Goal: Complete application form

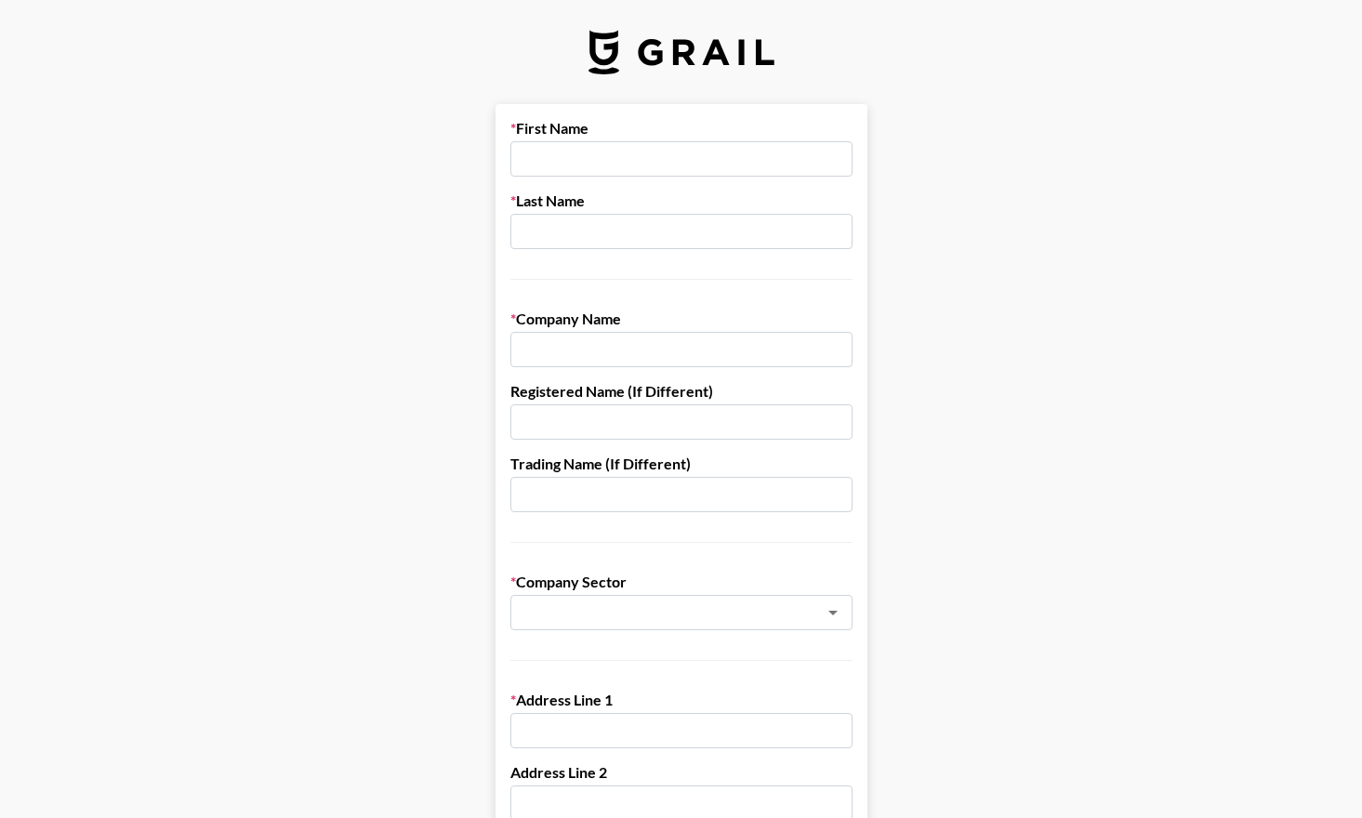
click at [610, 148] on input "text" at bounding box center [681, 158] width 342 height 35
type input "[PERSON_NAME]"
type input "Shawcross"
click at [595, 345] on input "text" at bounding box center [681, 349] width 342 height 35
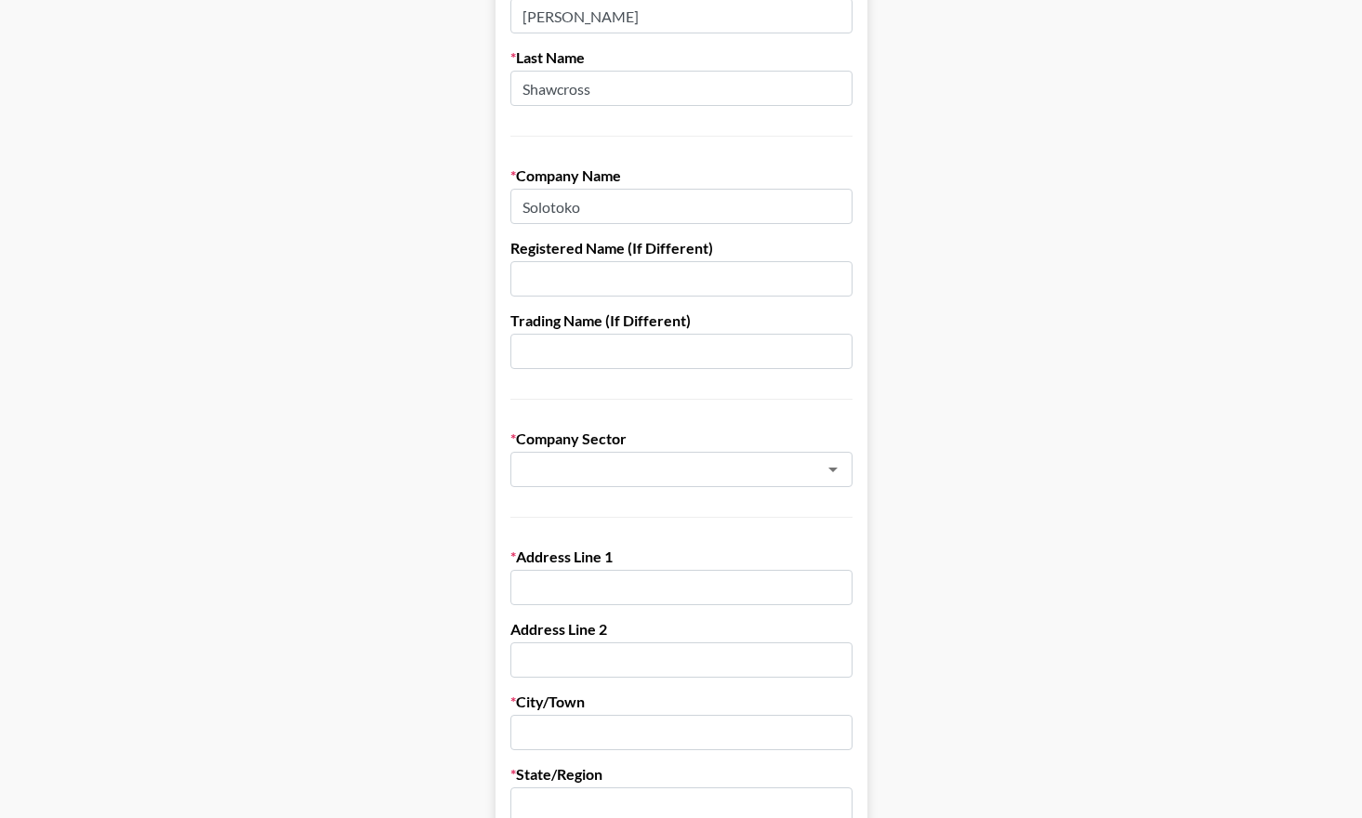
scroll to position [144, 0]
type input "Solotoko"
click at [593, 464] on input "text" at bounding box center [656, 468] width 270 height 21
type input "m"
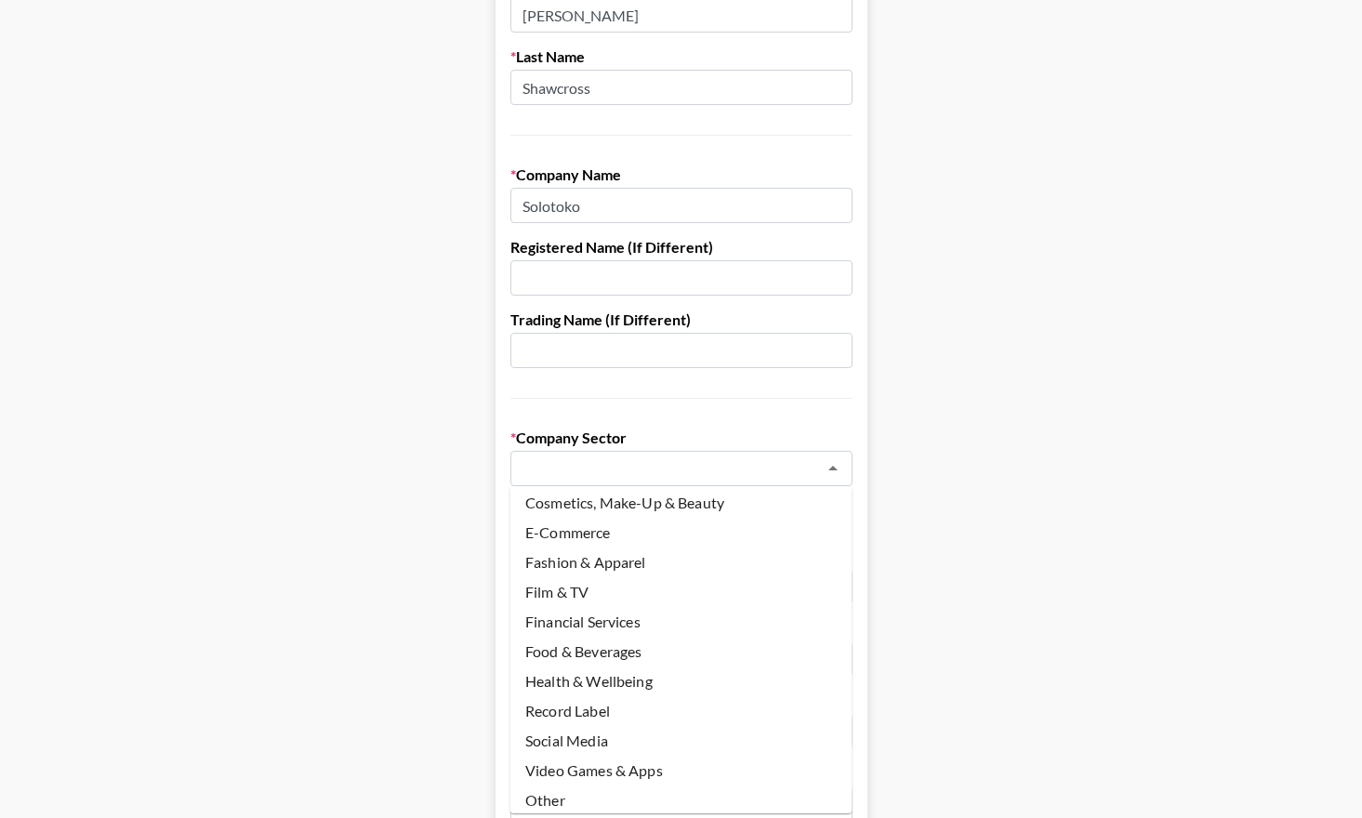
scroll to position [104, 0]
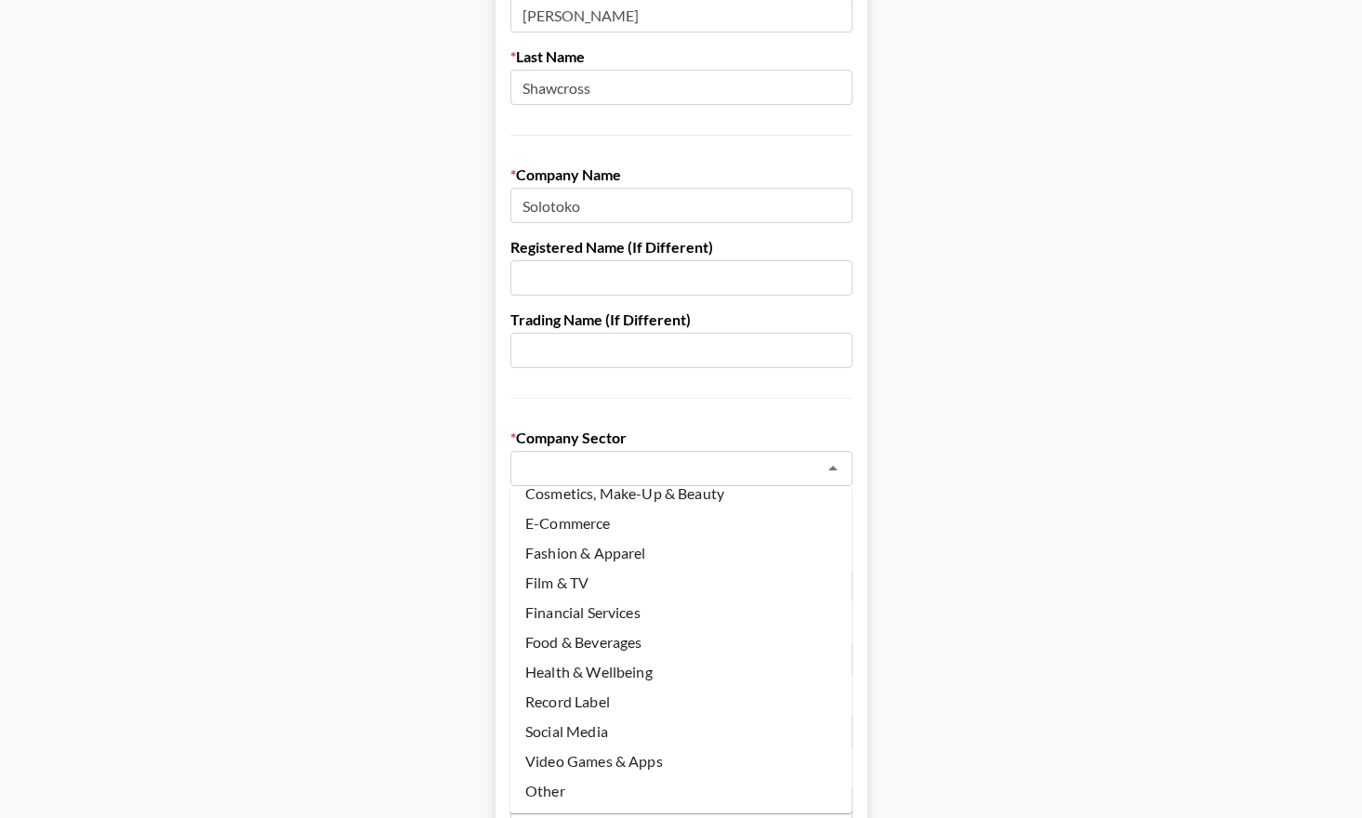
click at [627, 693] on li "Record Label" at bounding box center [681, 702] width 342 height 30
type input "Record Label"
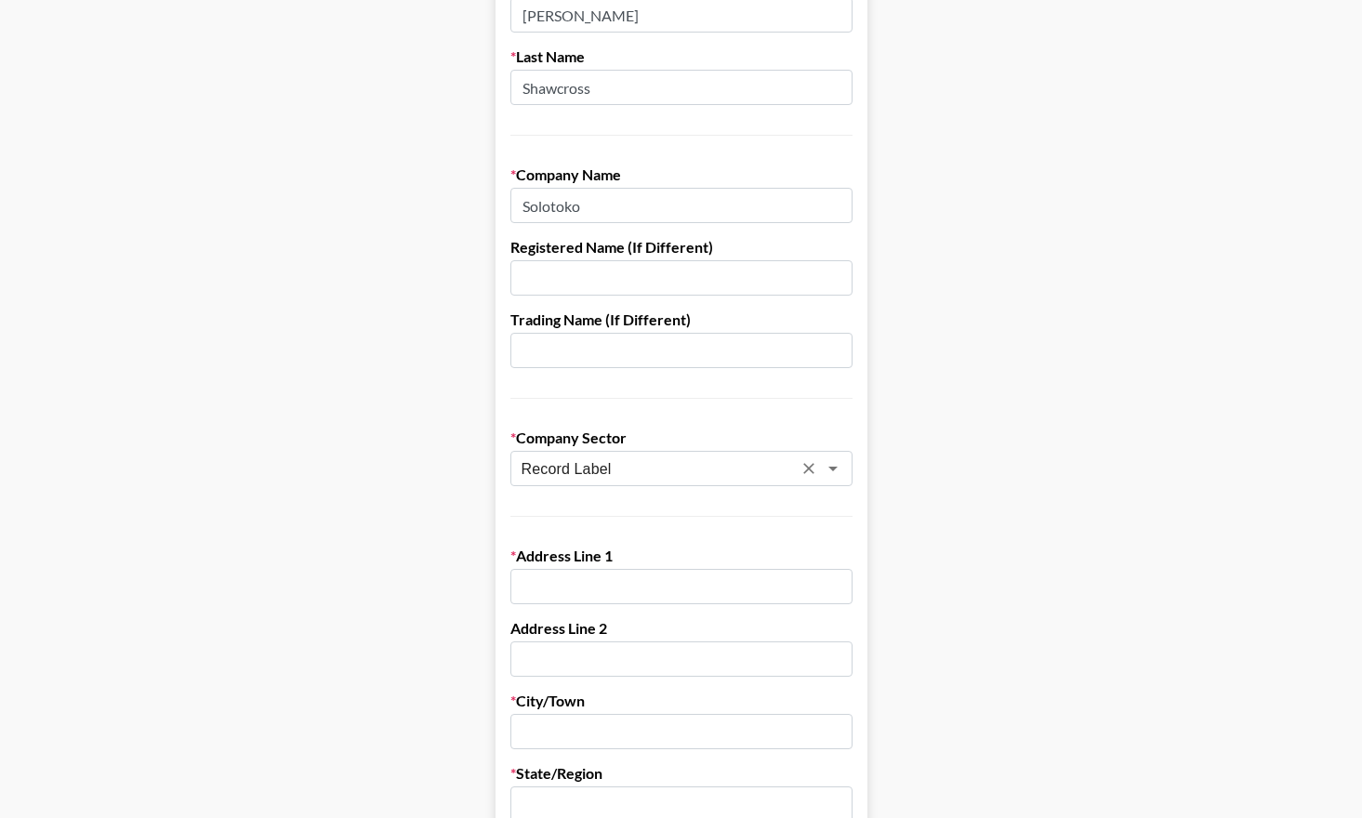
click at [586, 580] on input "text" at bounding box center [681, 586] width 342 height 35
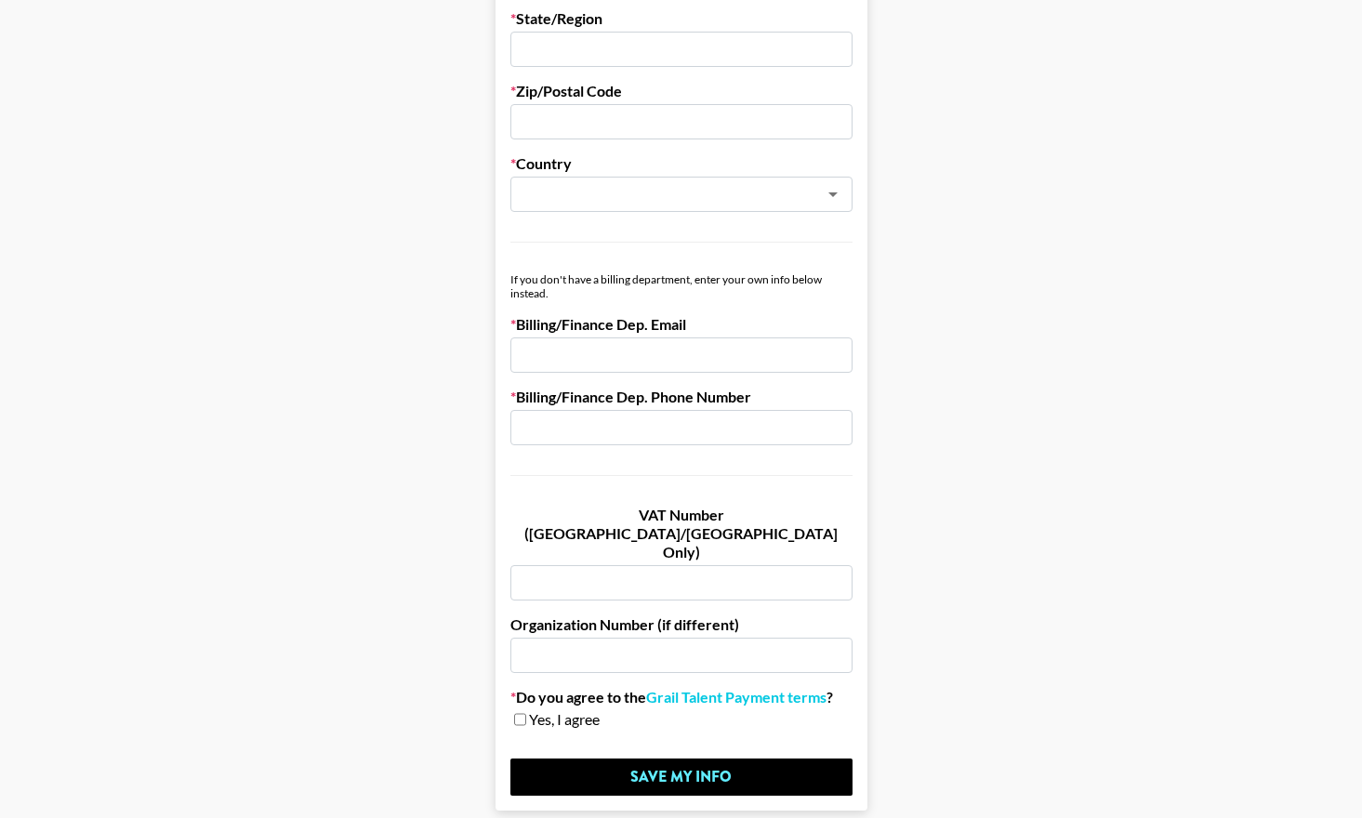
scroll to position [958, 0]
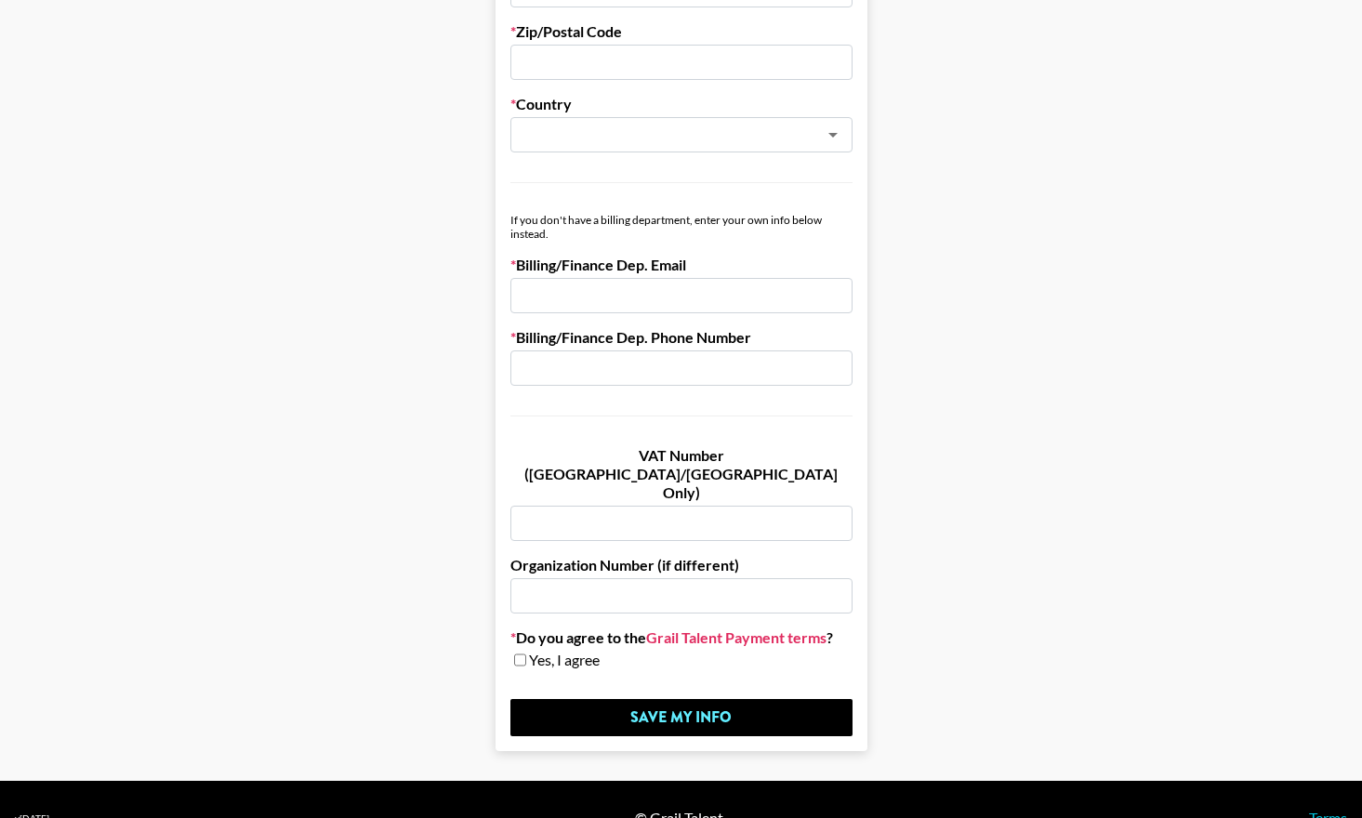
click at [813, 628] on link "Grail Talent Payment terms" at bounding box center [736, 637] width 180 height 19
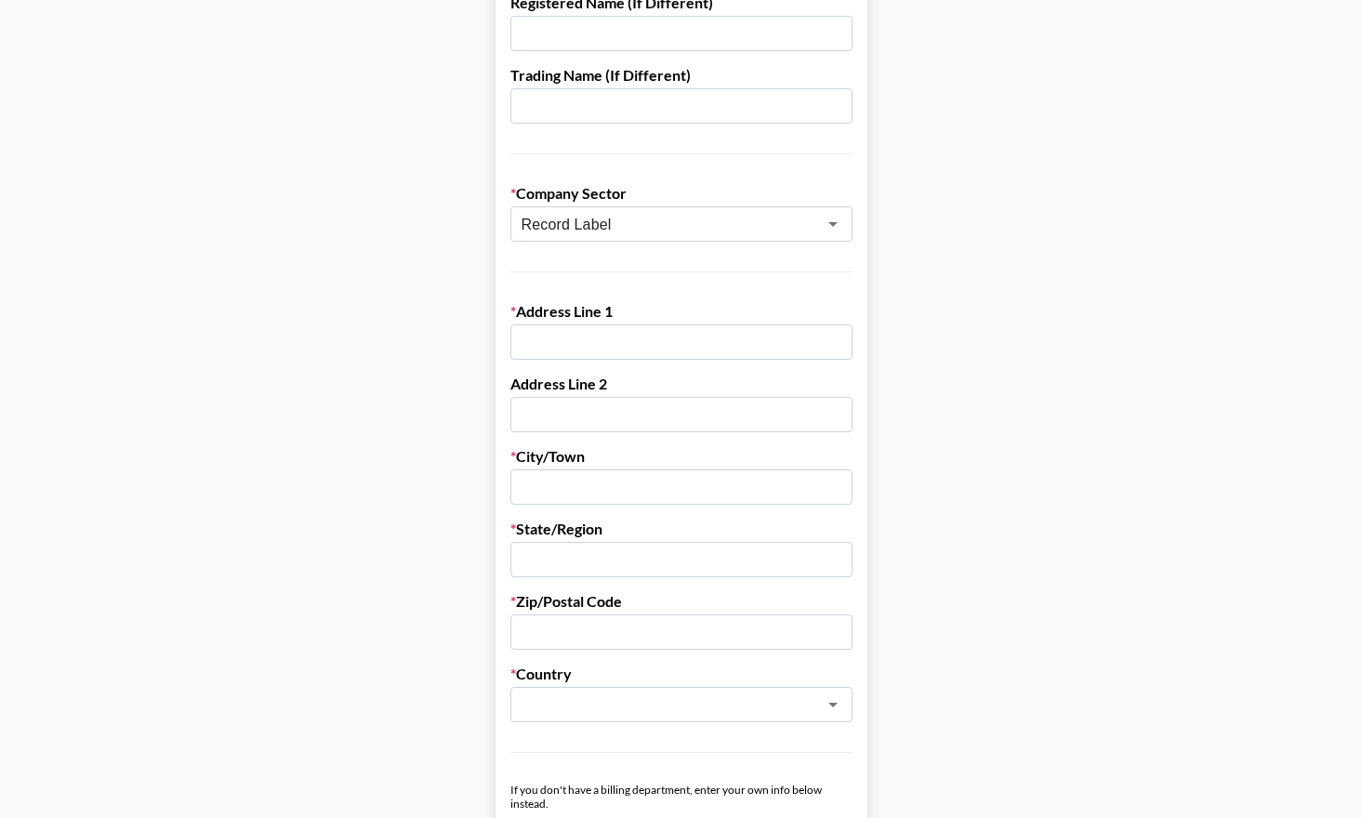
scroll to position [385, 0]
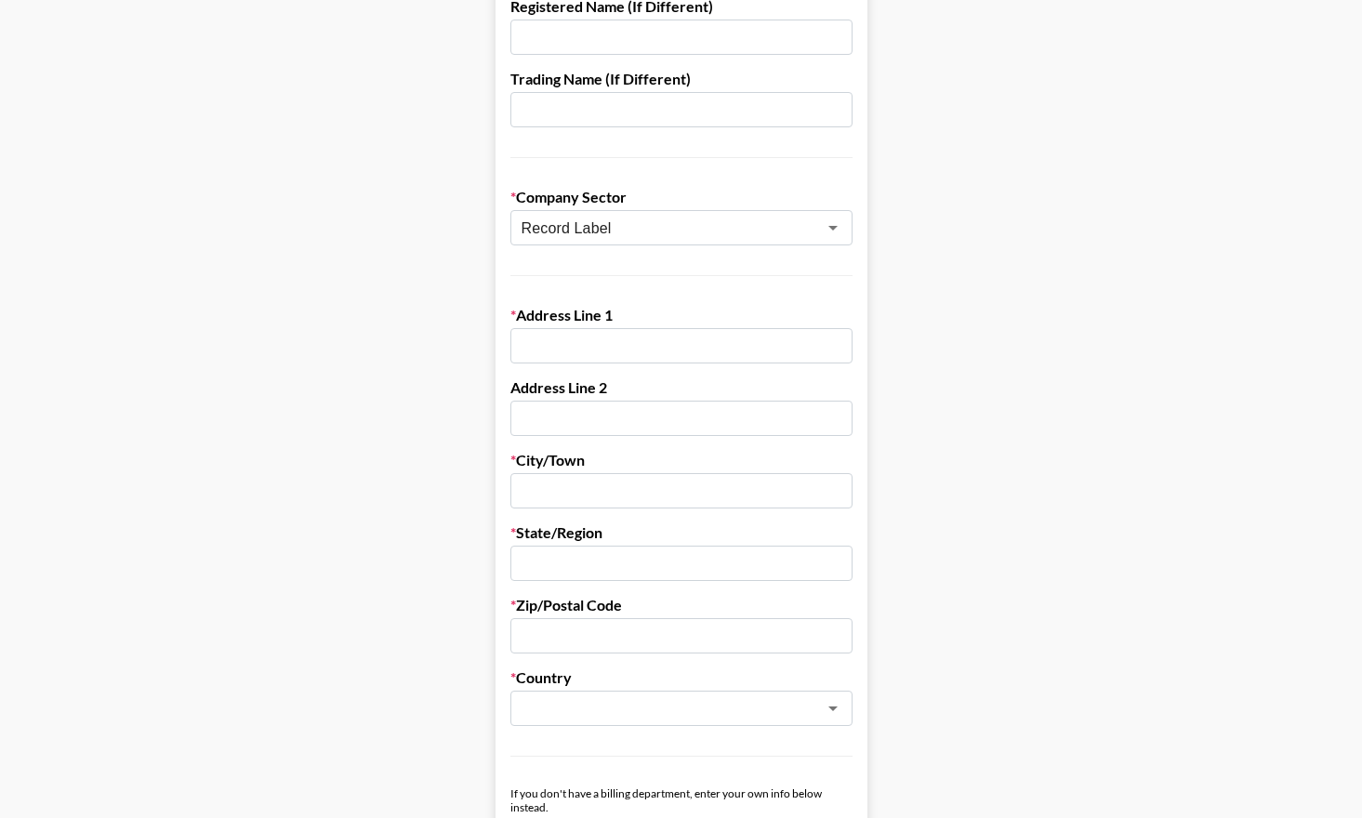
click at [576, 339] on input "text" at bounding box center [681, 345] width 342 height 35
paste input "Solotoko Limited"
click at [551, 409] on input "text" at bounding box center [681, 418] width 342 height 35
drag, startPoint x: 670, startPoint y: 348, endPoint x: 421, endPoint y: 332, distance: 249.6
click at [421, 332] on main "First Name [PERSON_NAME] Last Name [PERSON_NAME] Company Name Solotoko Register…" at bounding box center [681, 521] width 1332 height 1605
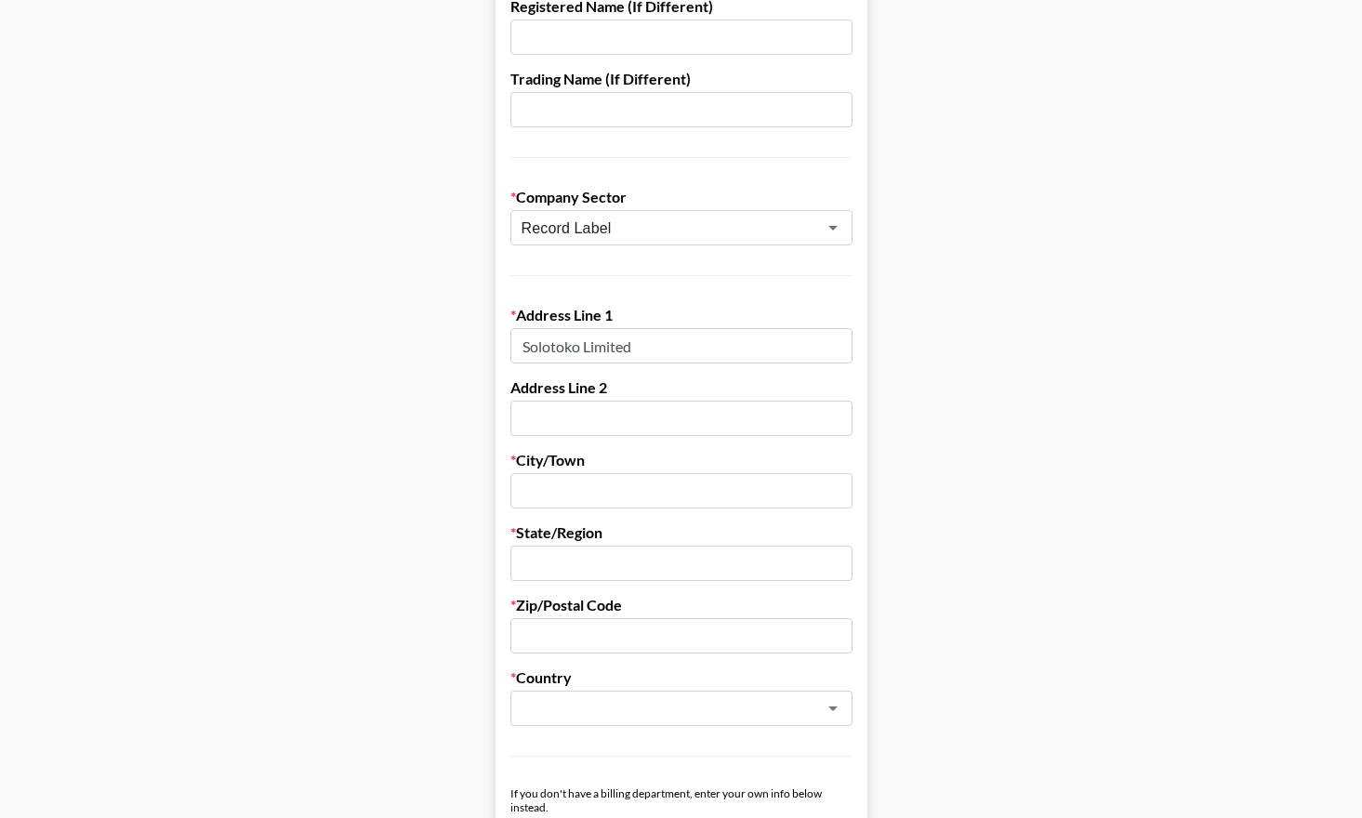
click at [680, 352] on input "Solotoko Limited" at bounding box center [681, 345] width 342 height 35
paste input "2nd Floor [GEOGRAPHIC_DATA]"
type input "Solotoko Limited, [GEOGRAPHIC_DATA]"
click at [653, 408] on input "text" at bounding box center [681, 418] width 342 height 35
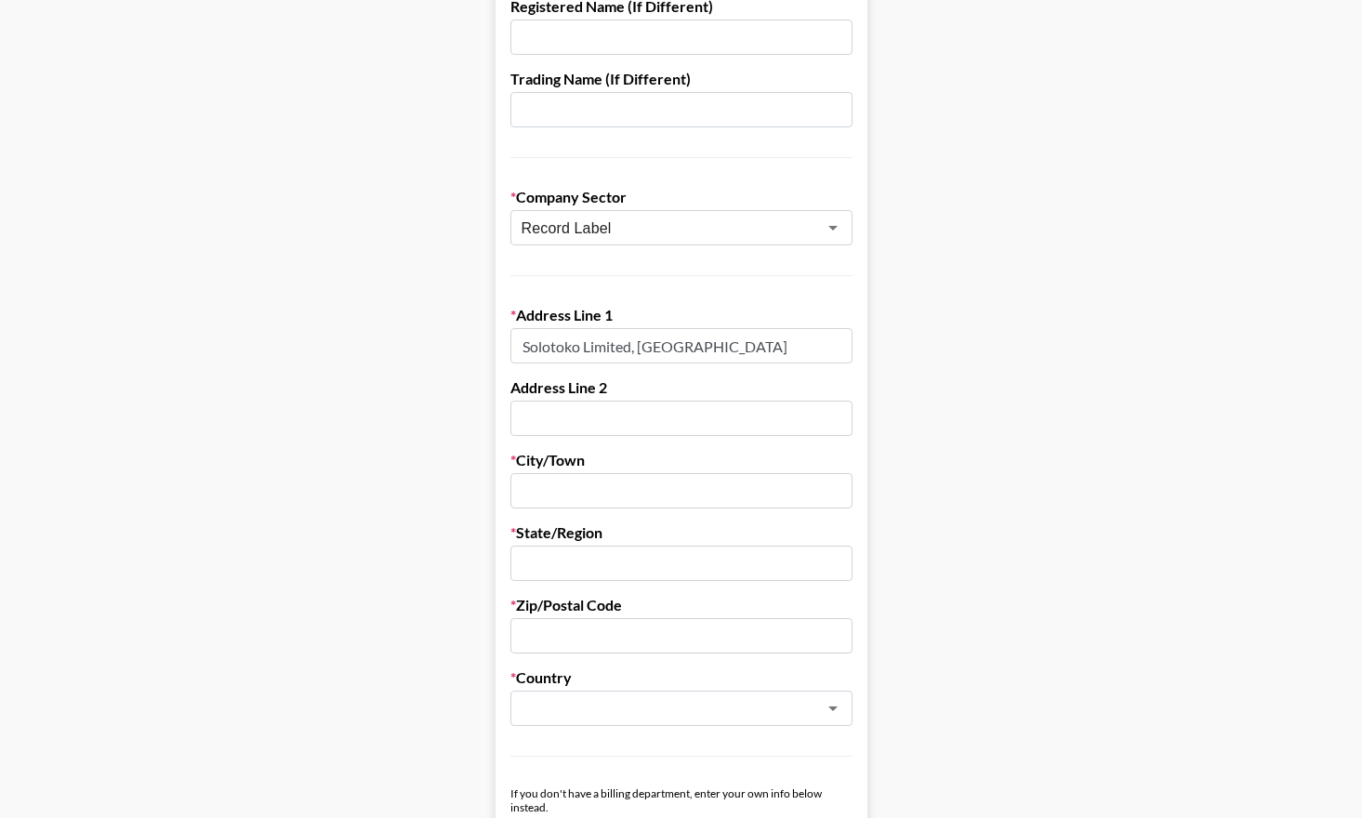
scroll to position [0, 0]
paste input "303-306 High Holborn"
type input "303-306 High Holborn"
click at [577, 500] on input "text" at bounding box center [681, 490] width 342 height 35
type input "[GEOGRAPHIC_DATA]"
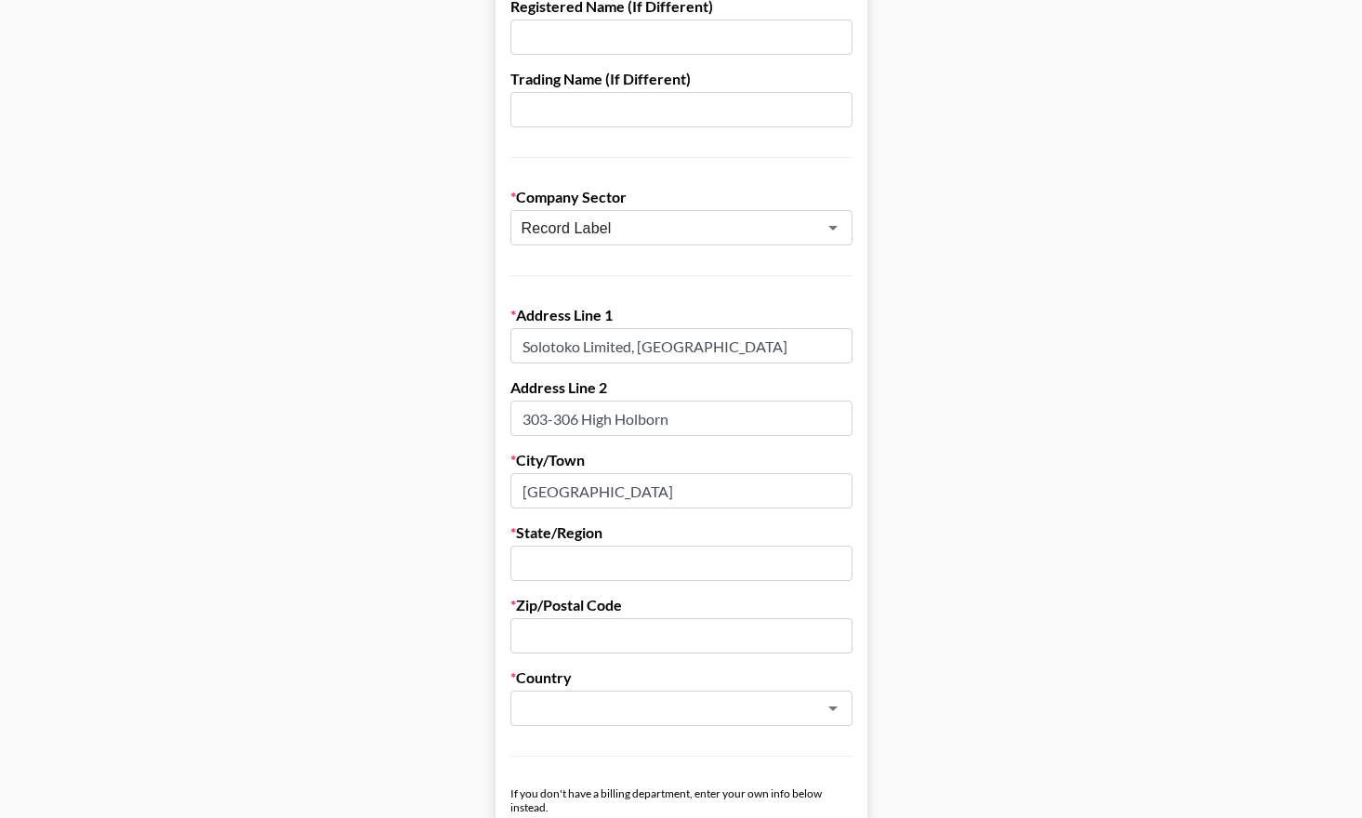
drag, startPoint x: 599, startPoint y: 491, endPoint x: 438, endPoint y: 487, distance: 161.8
click at [438, 487] on main "First Name [PERSON_NAME] Last Name [PERSON_NAME] Company Name Solotoko Register…" at bounding box center [681, 521] width 1332 height 1605
click at [556, 568] on input "text" at bounding box center [681, 563] width 342 height 35
paste input "[GEOGRAPHIC_DATA]"
type input "[GEOGRAPHIC_DATA]"
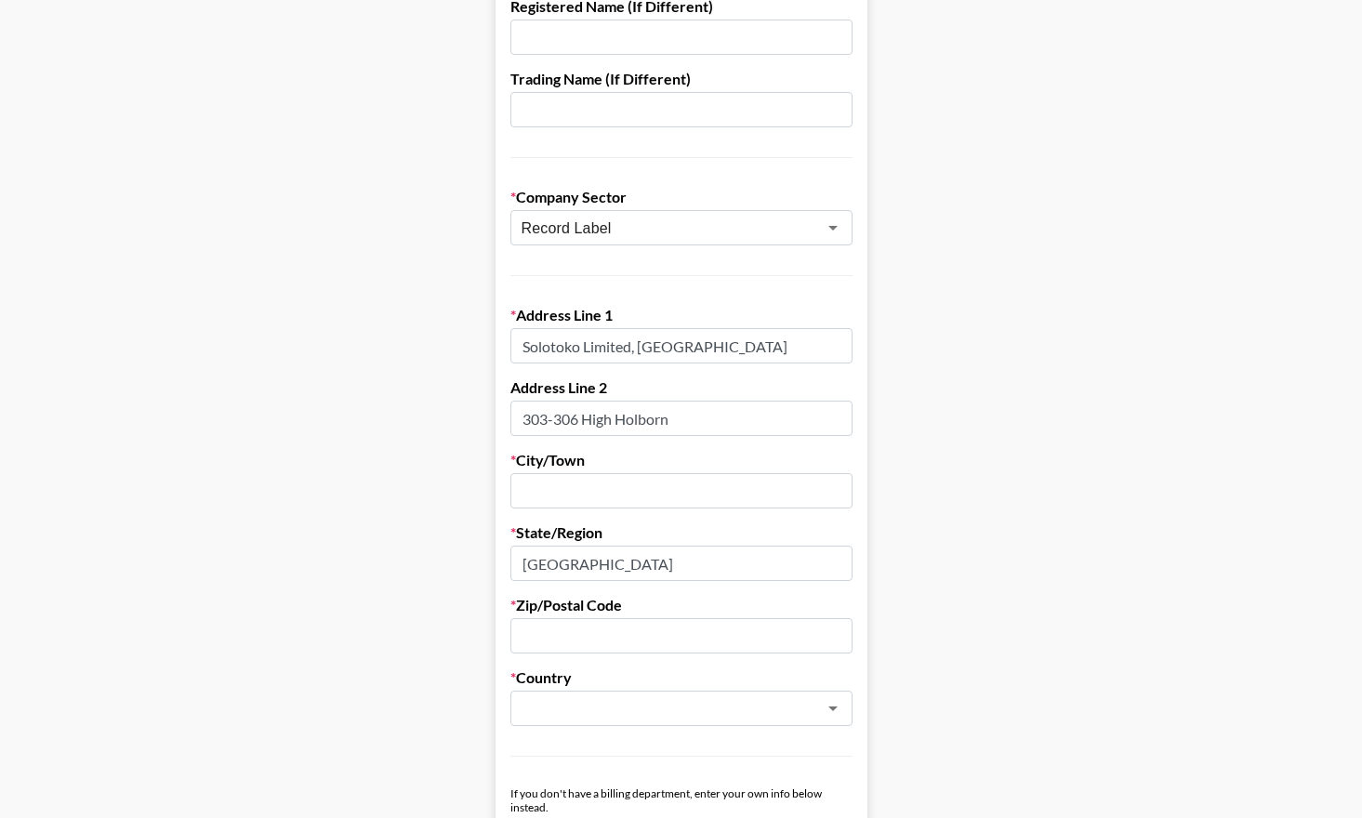
drag, startPoint x: 680, startPoint y: 424, endPoint x: 457, endPoint y: 406, distance: 223.8
click at [457, 406] on main "First Name [PERSON_NAME] Last Name [PERSON_NAME] Company Name Solotoko Register…" at bounding box center [681, 521] width 1332 height 1605
click at [538, 497] on input "text" at bounding box center [681, 490] width 342 height 35
paste input "303-306 High Holborn"
type input "303-306 High Holborn"
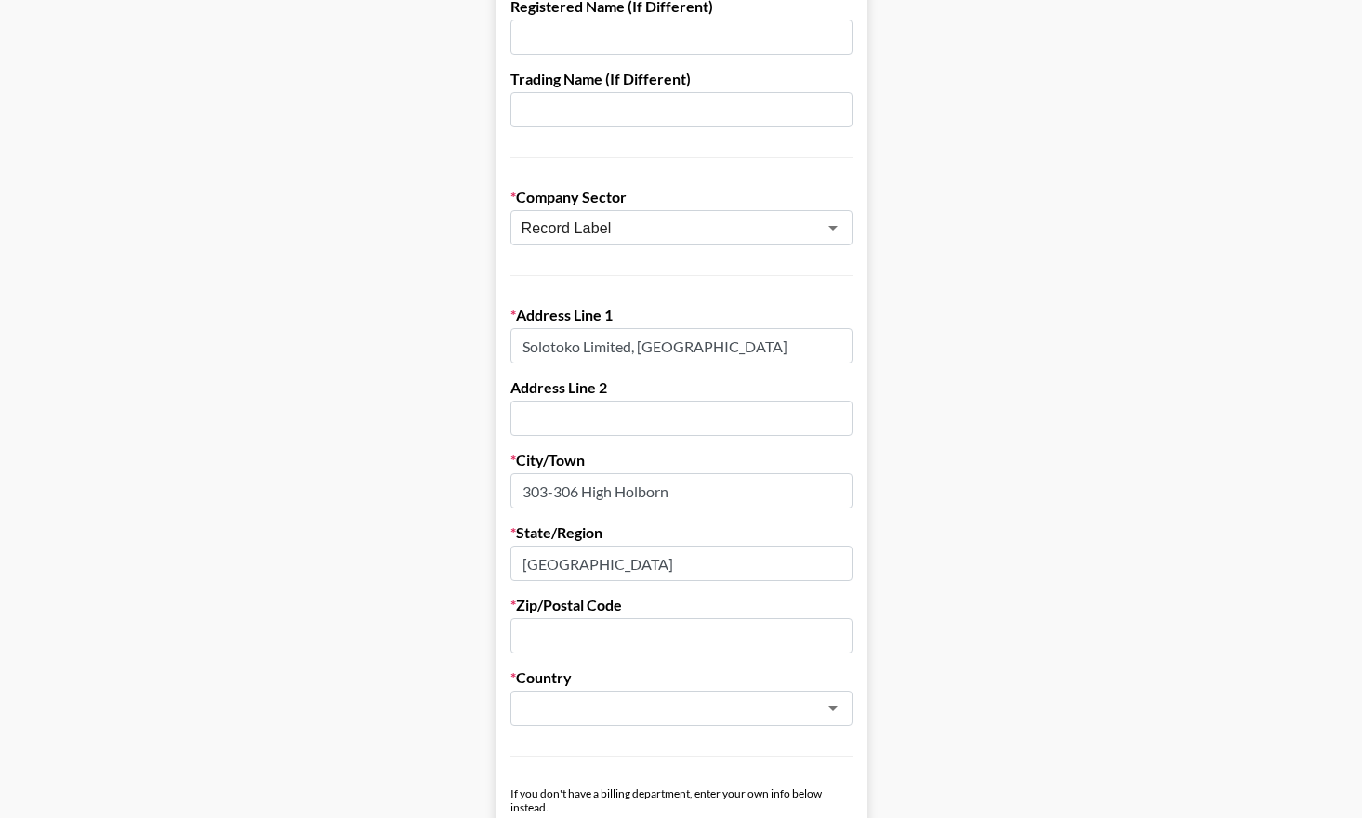
scroll to position [0, 18]
drag, startPoint x: 637, startPoint y: 348, endPoint x: 920, endPoint y: 371, distance: 284.4
click at [920, 371] on main "First Name [PERSON_NAME] Last Name [PERSON_NAME] Company Name Solotoko Register…" at bounding box center [681, 521] width 1332 height 1605
type input "Solotoko Limited,"
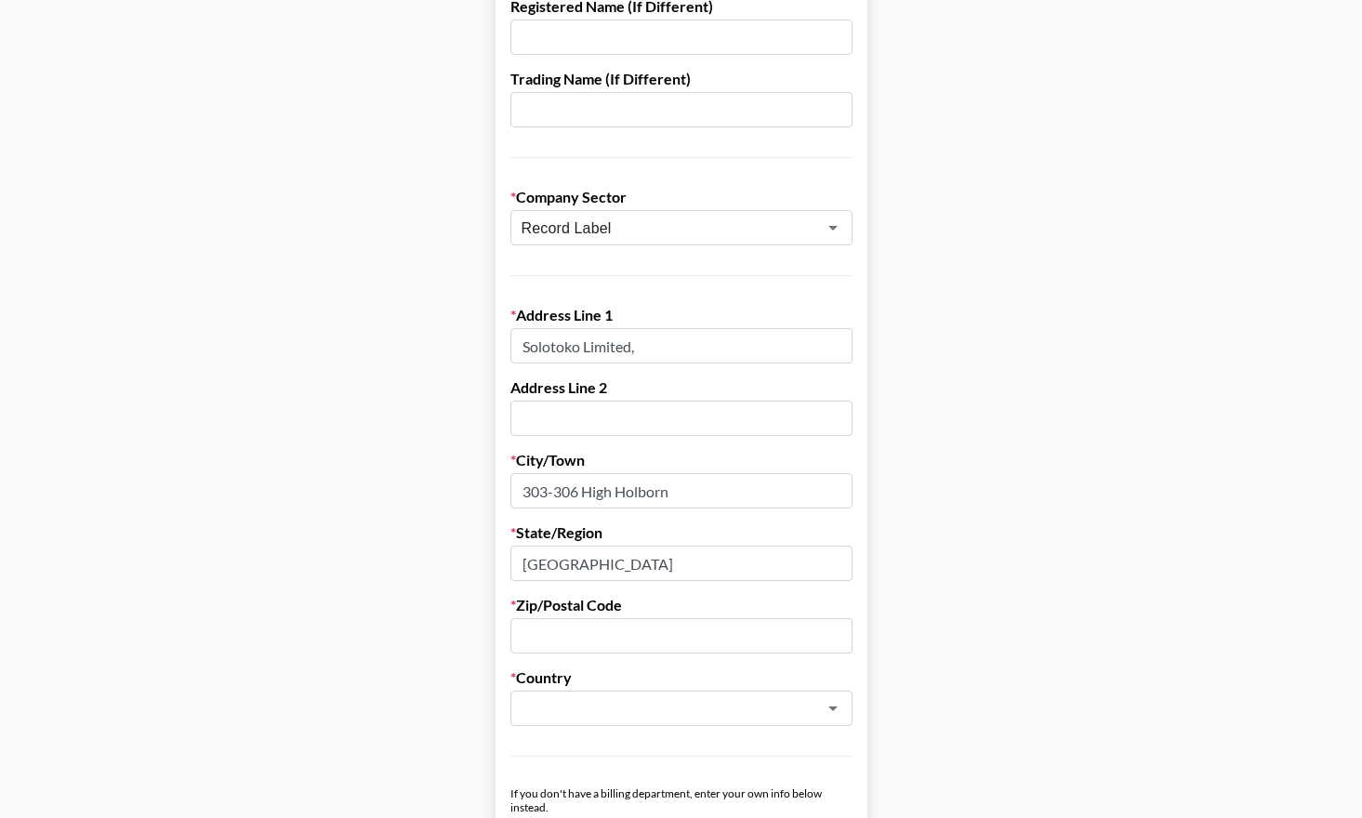
click at [679, 415] on input "text" at bounding box center [681, 418] width 342 height 35
paste input "2nd Floor [GEOGRAPHIC_DATA]"
type input "2nd Floor [GEOGRAPHIC_DATA]"
click at [680, 328] on input "Solotoko Limited," at bounding box center [681, 345] width 342 height 35
click at [665, 347] on input "Solotoko Limited," at bounding box center [681, 345] width 342 height 35
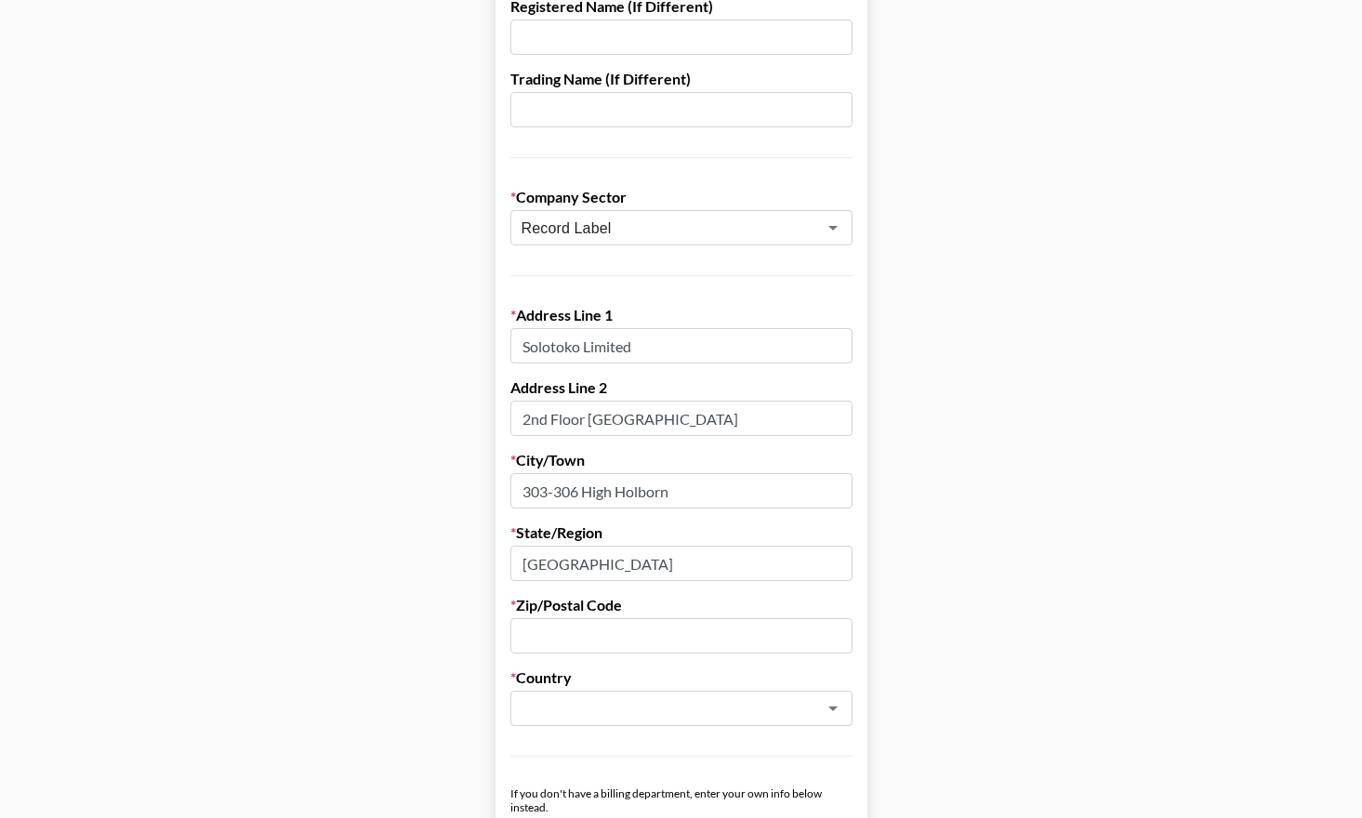
type input "Solotoko Limited"
click at [598, 639] on input "text" at bounding box center [681, 635] width 342 height 35
paste input "WC1V 7JZ"
click at [579, 694] on div "​" at bounding box center [681, 708] width 342 height 35
type input "WC1V 7JZ"
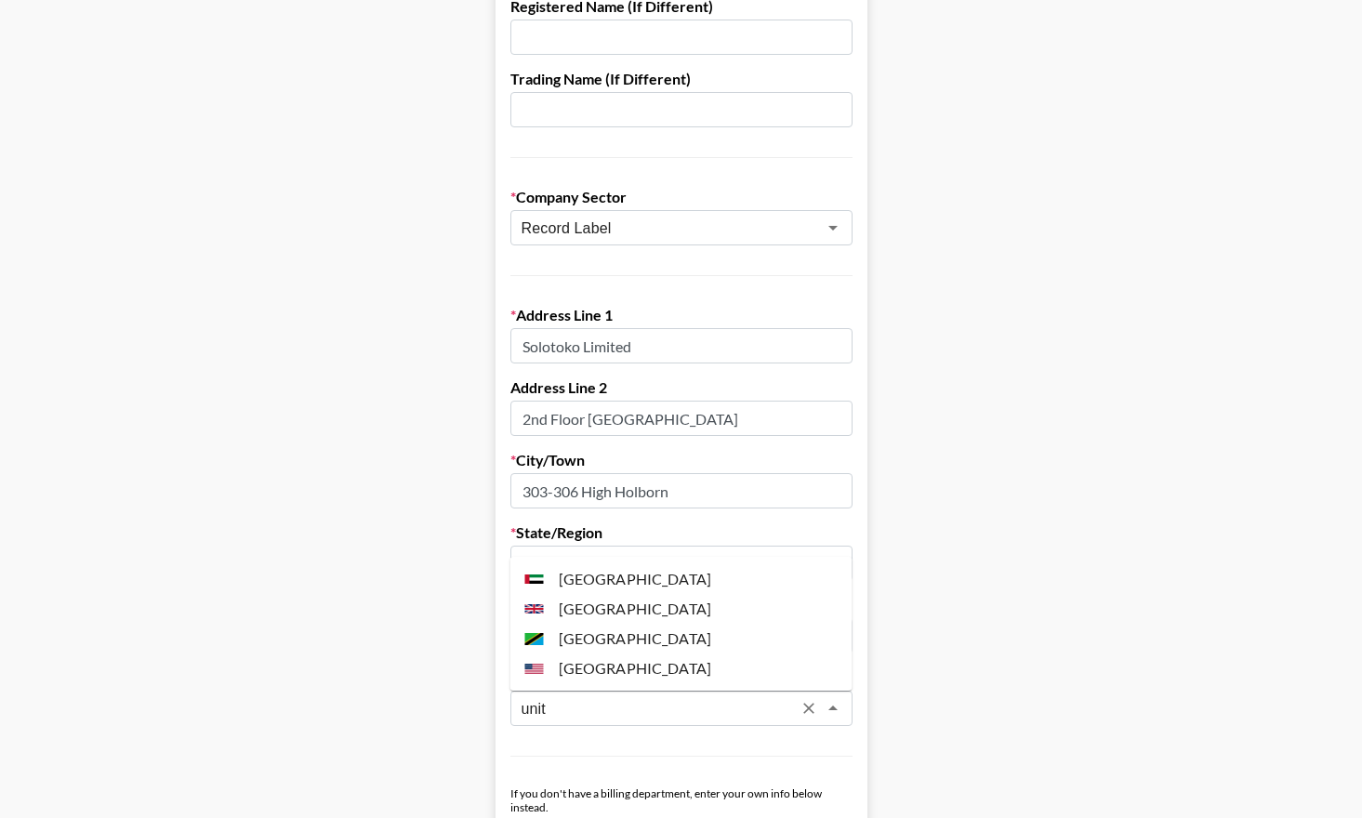
click at [719, 601] on li "[GEOGRAPHIC_DATA]" at bounding box center [681, 609] width 342 height 30
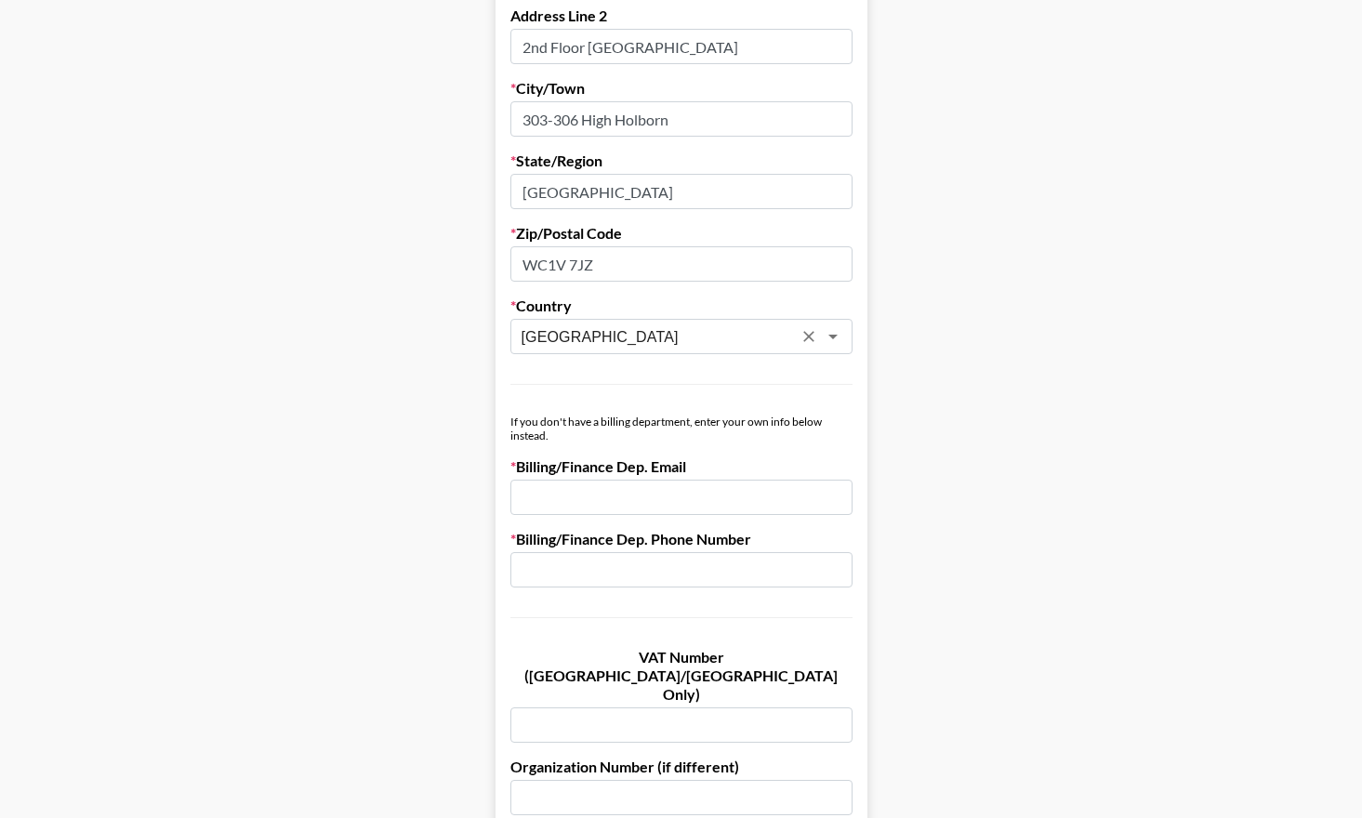
scroll to position [759, 0]
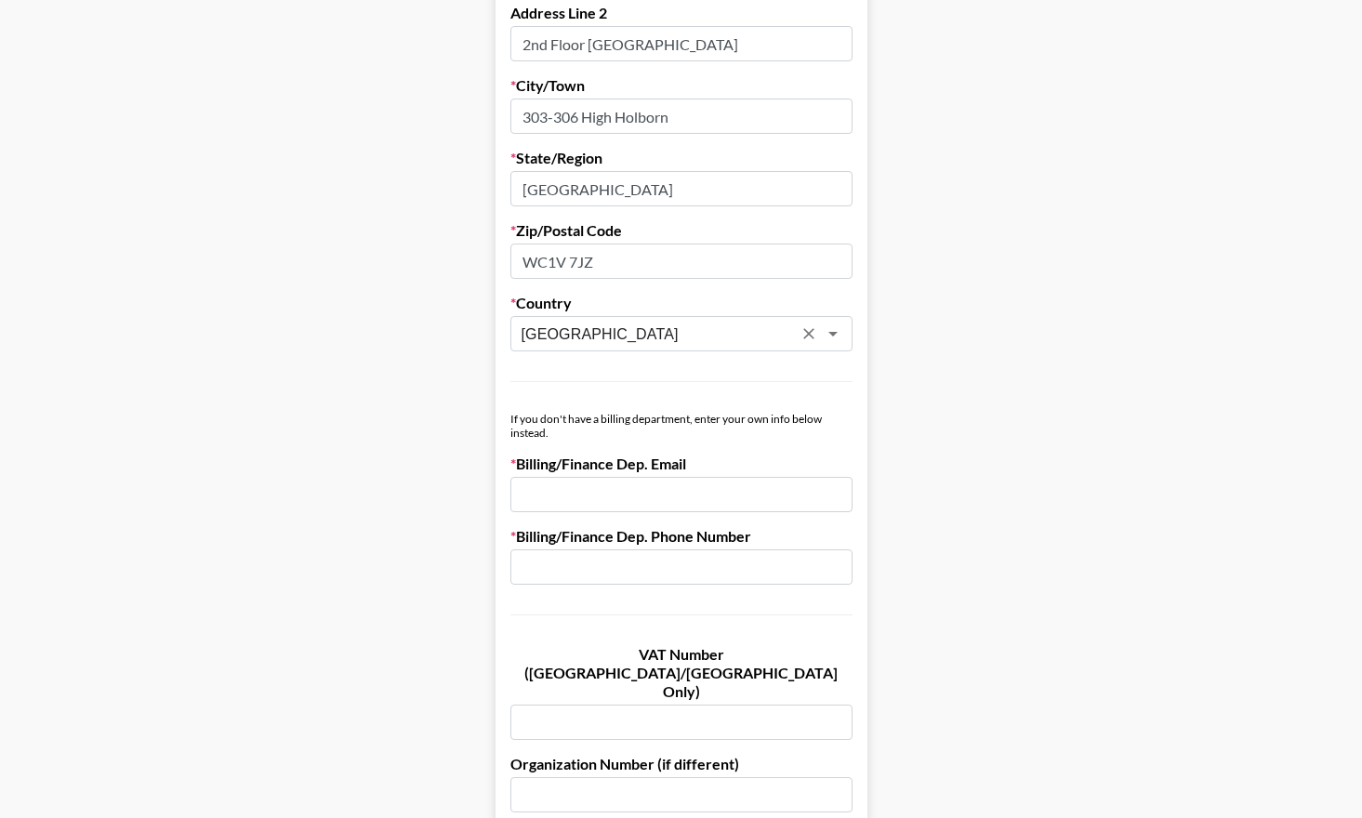
type input "[GEOGRAPHIC_DATA]"
click at [721, 493] on input "email" at bounding box center [681, 494] width 342 height 35
type input "[PERSON_NAME][EMAIL_ADDRESS][DOMAIN_NAME]"
click at [678, 560] on input "text" at bounding box center [681, 566] width 342 height 35
type input "07747087605"
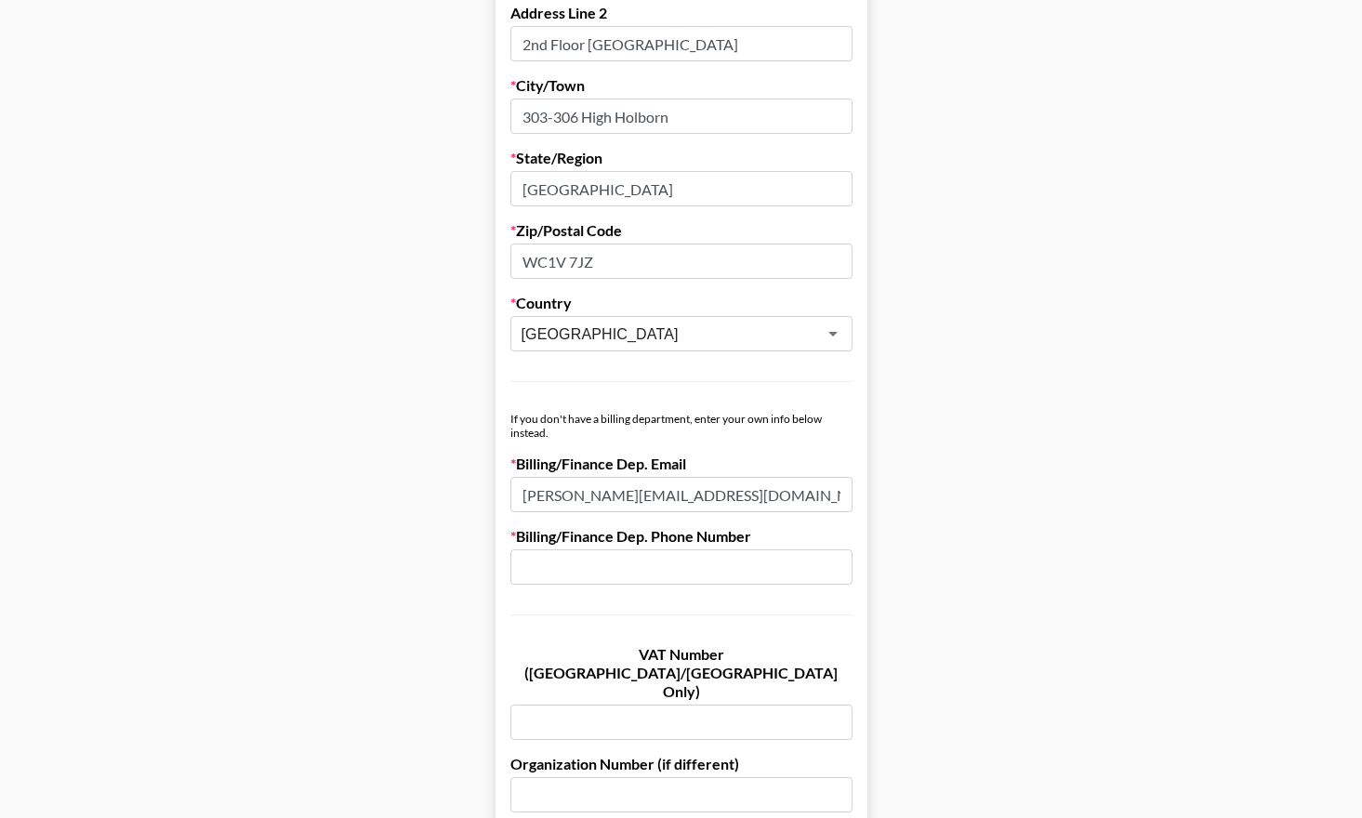
type input "[PERSON_NAME]"
click at [625, 704] on input "text" at bounding box center [681, 721] width 342 height 35
paste input "373504696"
type input "373504696"
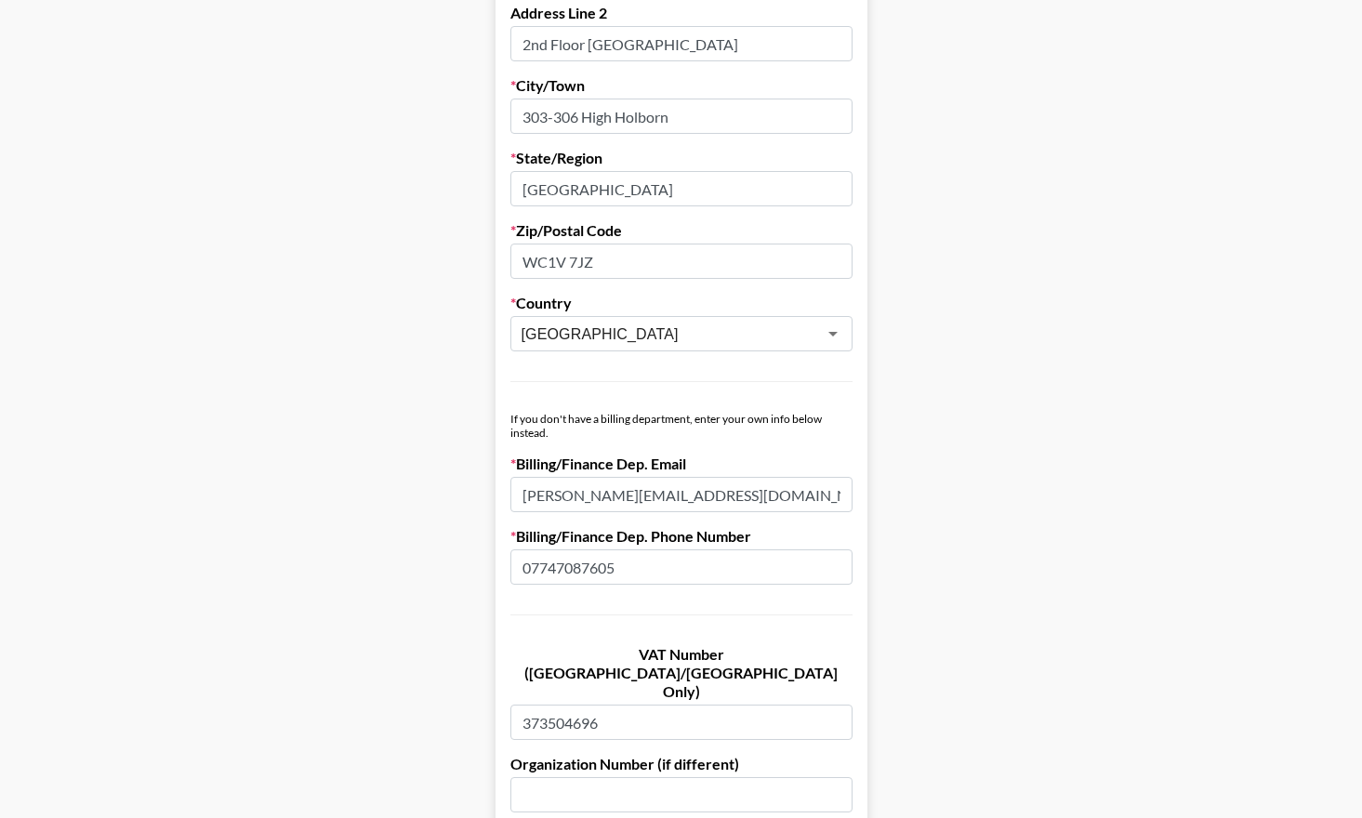
click at [605, 777] on input "text" at bounding box center [681, 794] width 342 height 35
paste input "12259368"
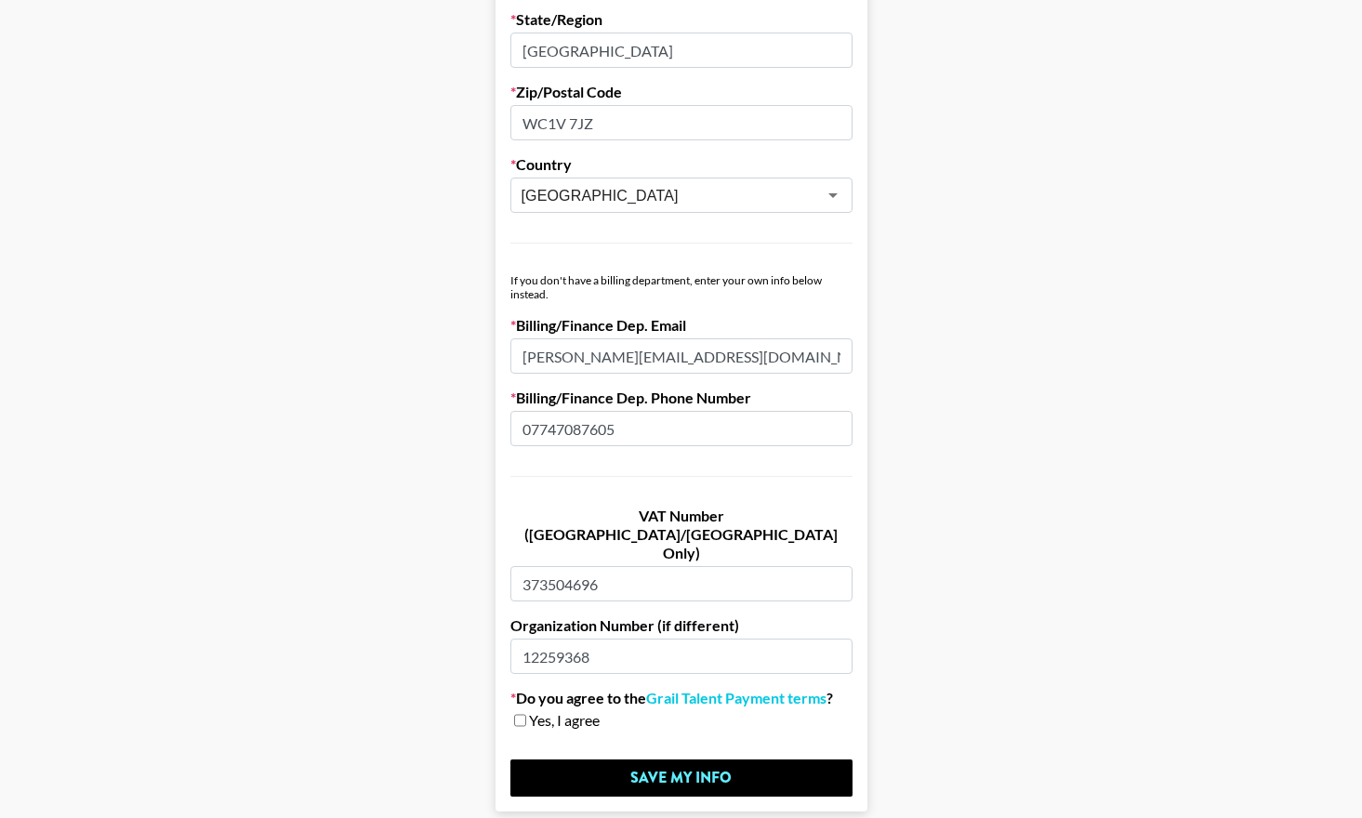
scroll to position [936, 0]
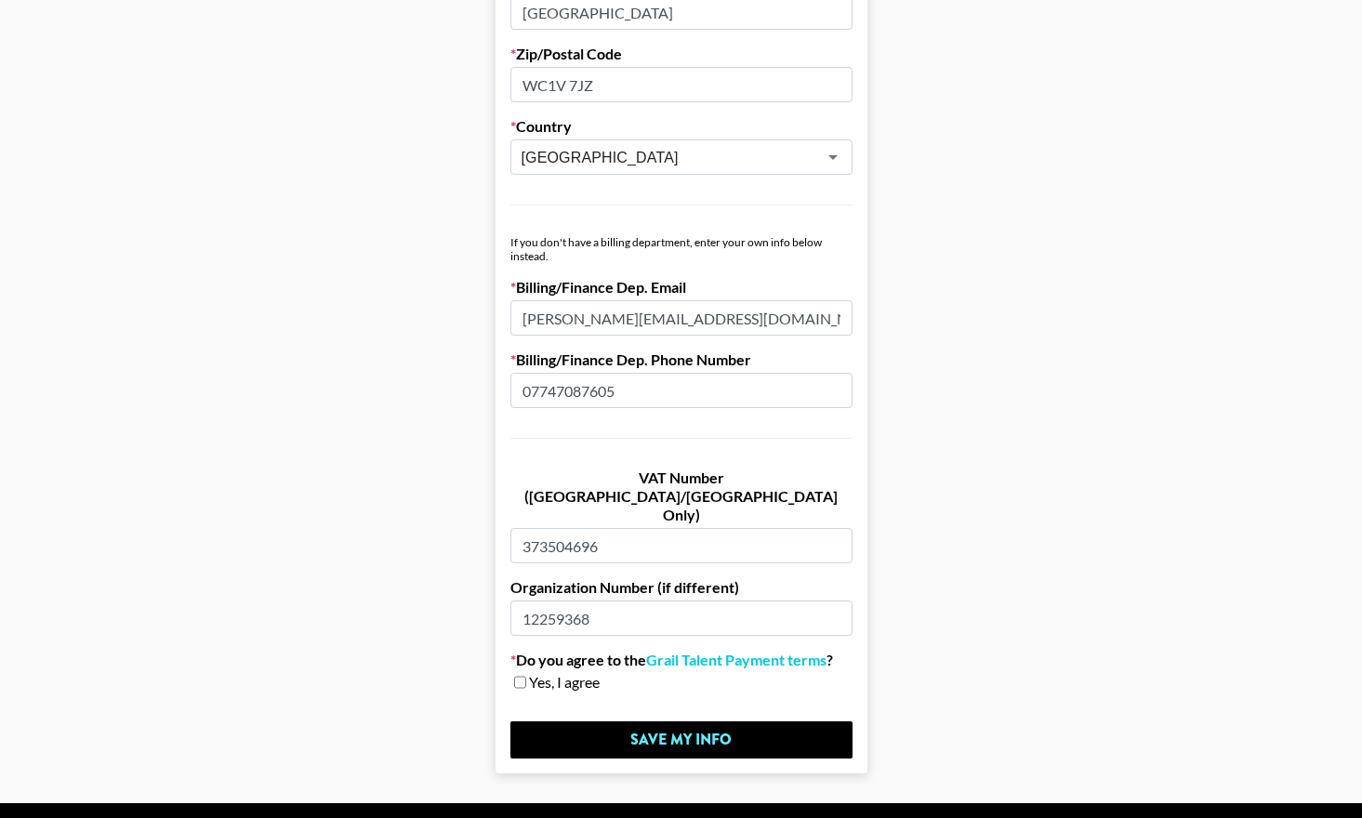
type input "12259368"
click at [519, 676] on input "checkbox" at bounding box center [520, 682] width 12 height 13
checkbox input "true"
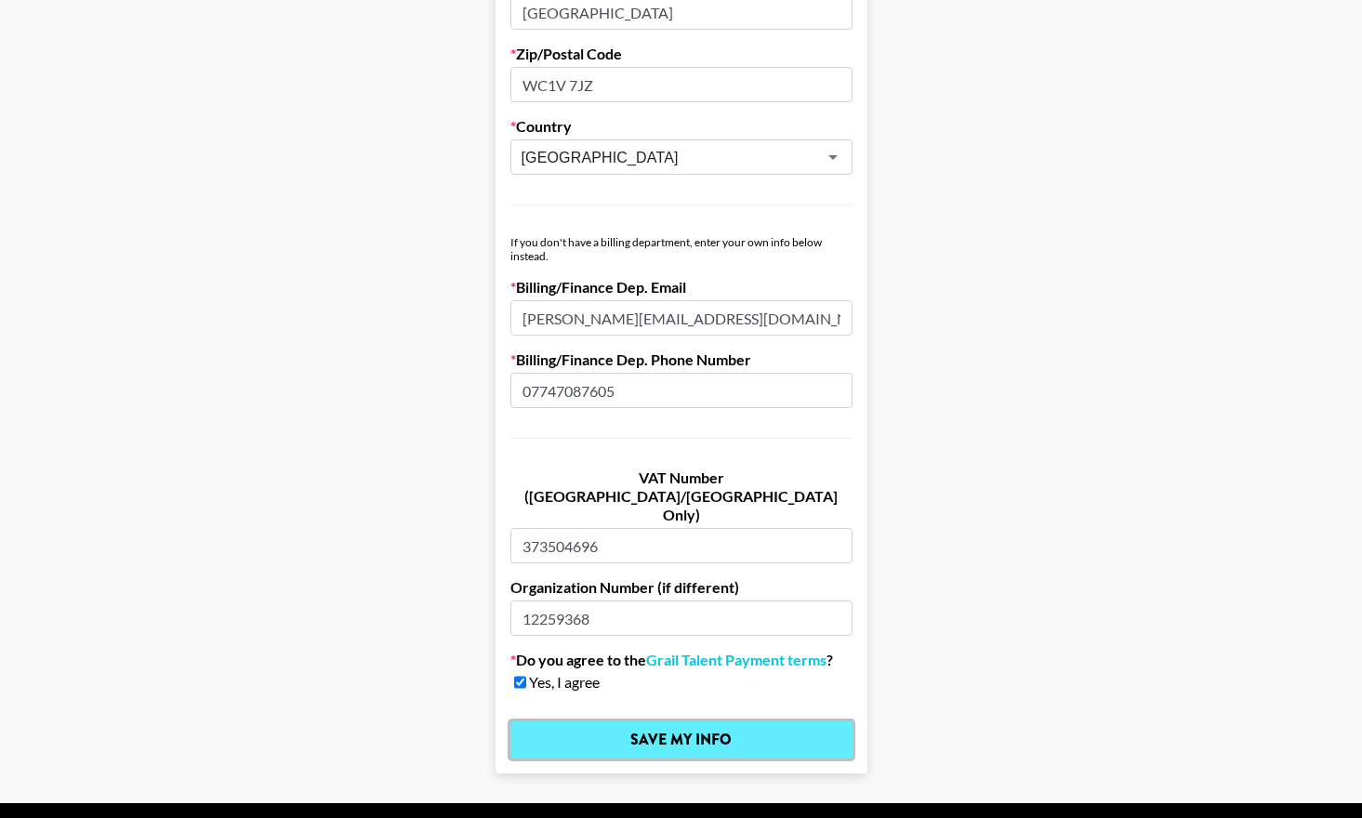
click at [628, 721] on input "Save My Info" at bounding box center [681, 739] width 342 height 37
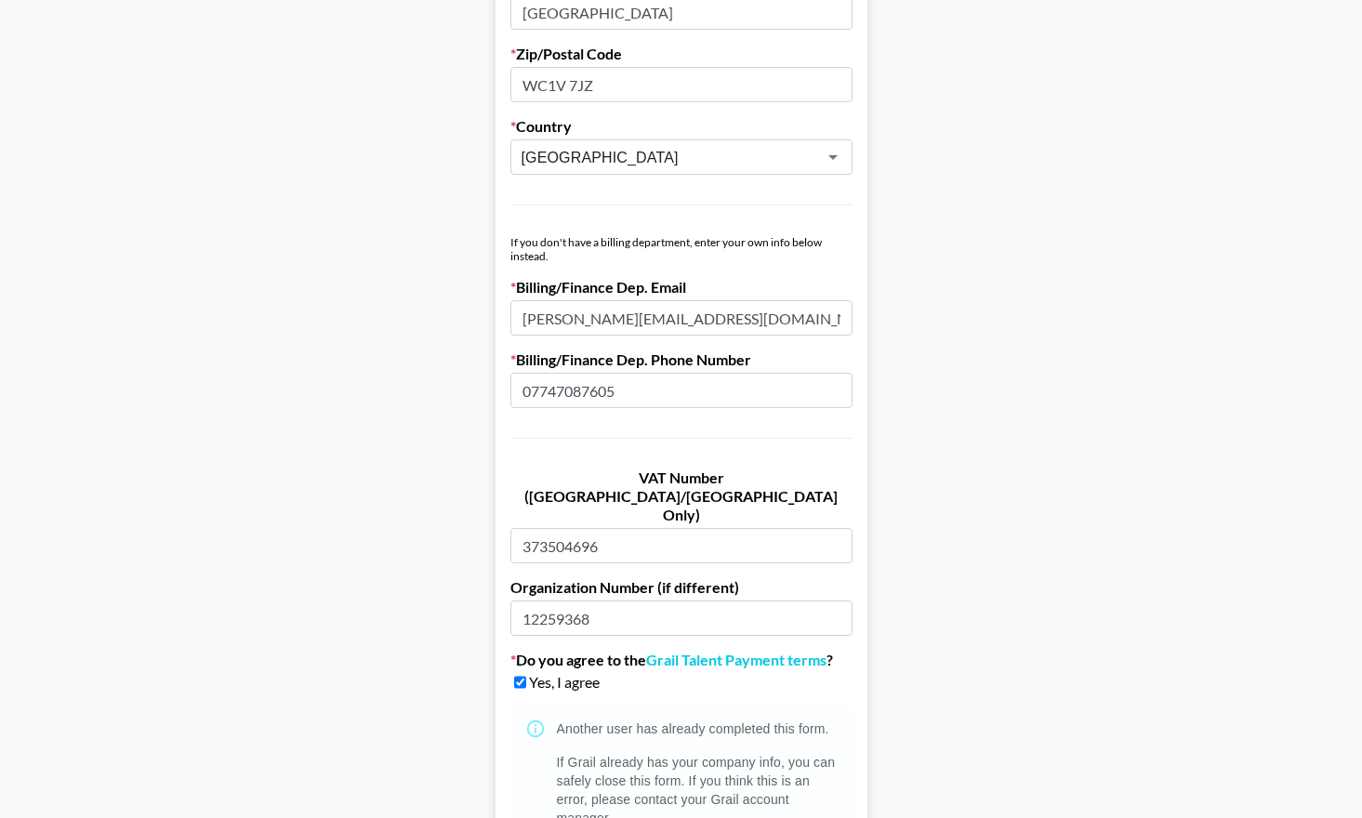
scroll to position [1083, 0]
